Goal: Information Seeking & Learning: Learn about a topic

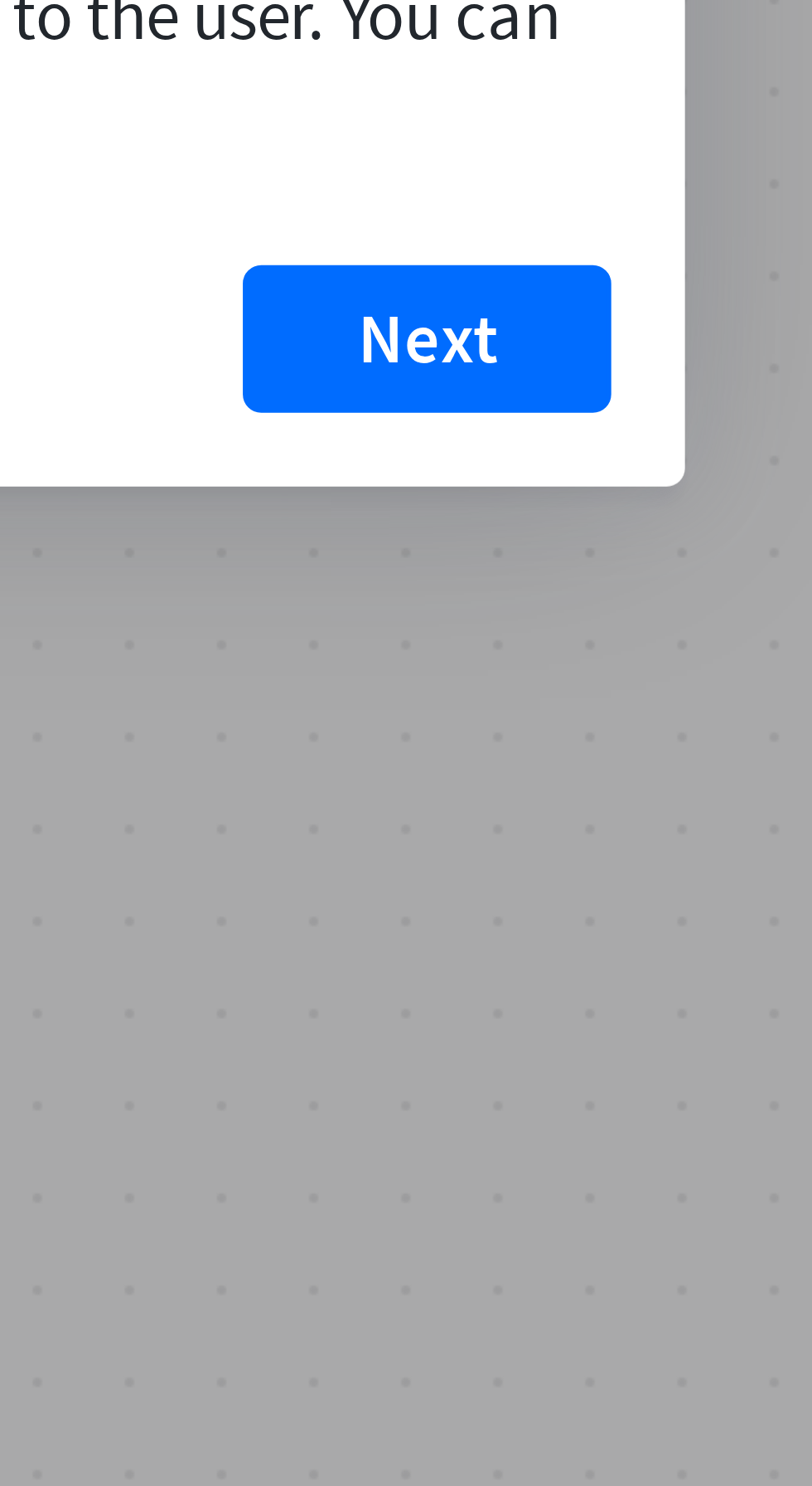
click at [618, 1047] on button "Next" at bounding box center [613, 1033] width 66 height 27
